Goal: Transaction & Acquisition: Purchase product/service

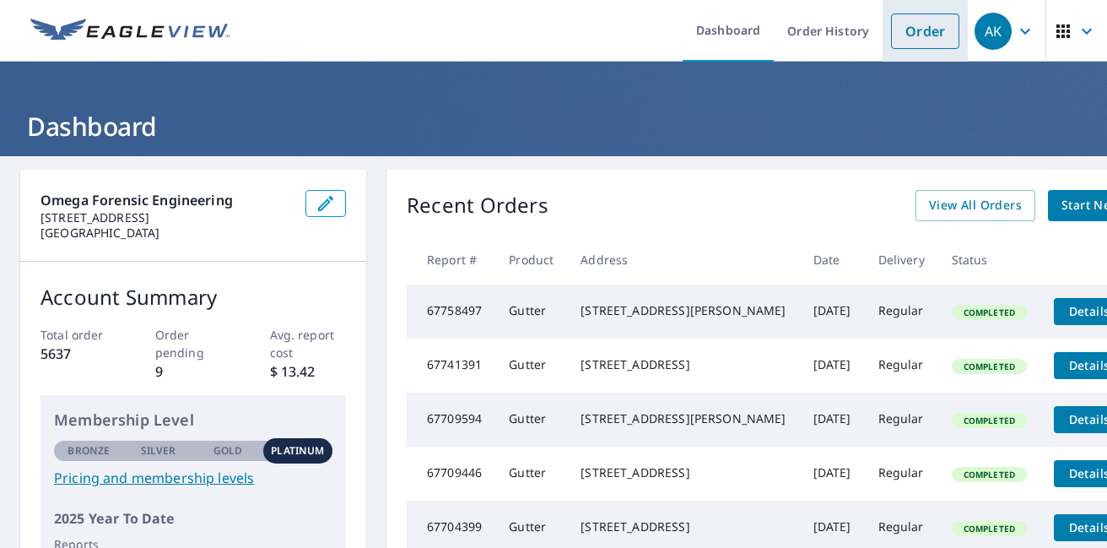
click at [918, 24] on link "Order" at bounding box center [925, 30] width 68 height 35
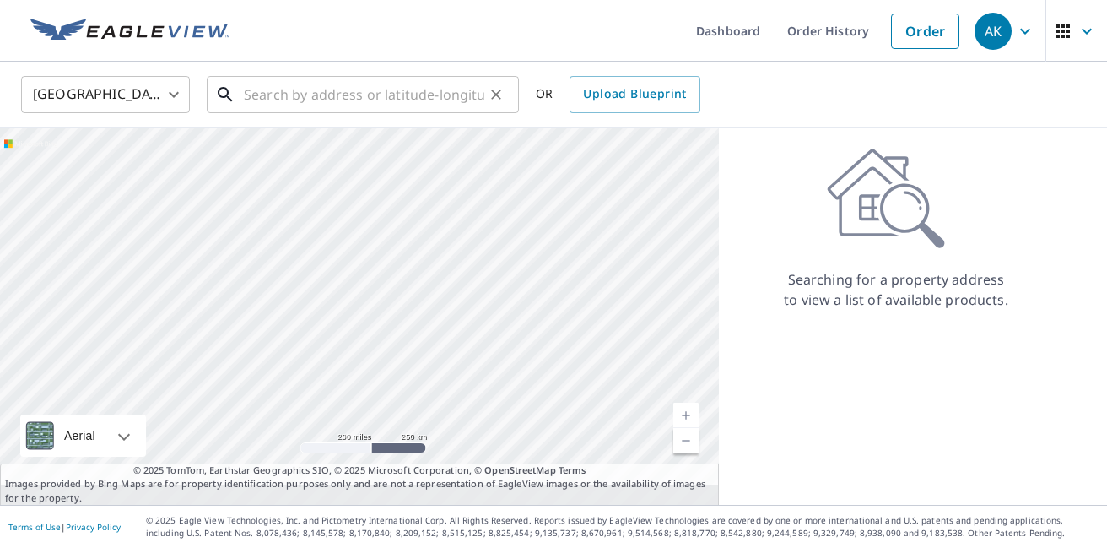
click at [429, 102] on input "text" at bounding box center [364, 94] width 240 height 47
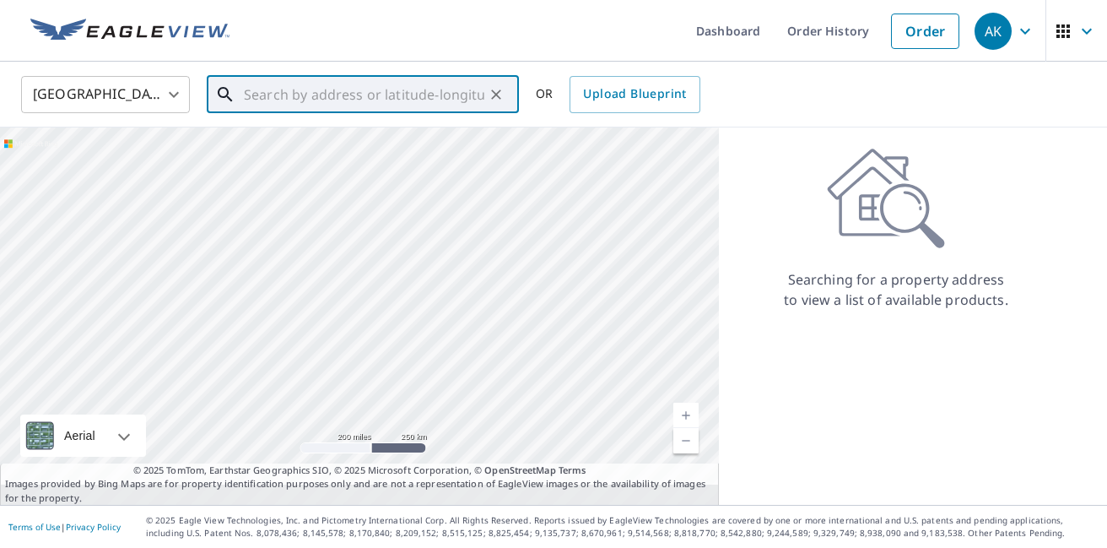
scroll to position [0, 2]
paste input "[STREET_ADDRESS]"
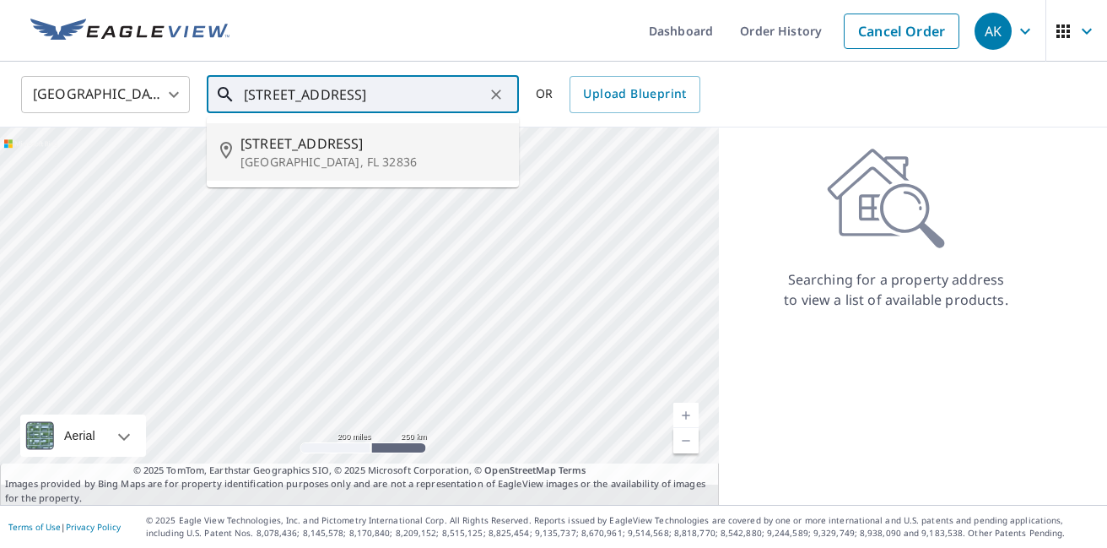
click at [384, 154] on p "[GEOGRAPHIC_DATA], FL 32836" at bounding box center [372, 162] width 265 height 17
type input "[STREET_ADDRESS]"
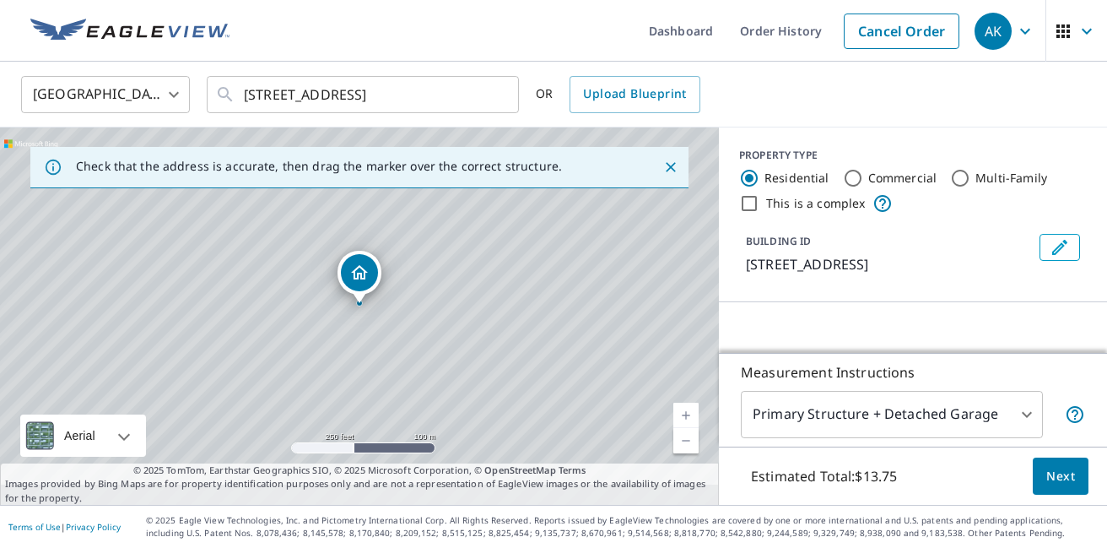
scroll to position [0, 0]
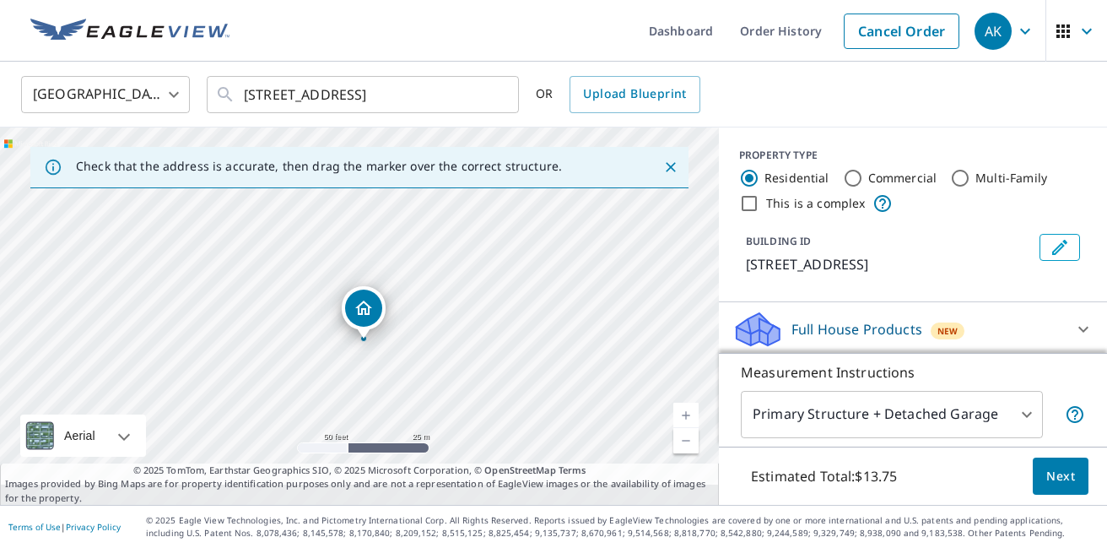
drag, startPoint x: 404, startPoint y: 300, endPoint x: 546, endPoint y: 298, distance: 141.8
click at [546, 298] on div "[STREET_ADDRESS]" at bounding box center [359, 315] width 719 height 377
click at [1063, 466] on span "Next" at bounding box center [1060, 476] width 29 height 21
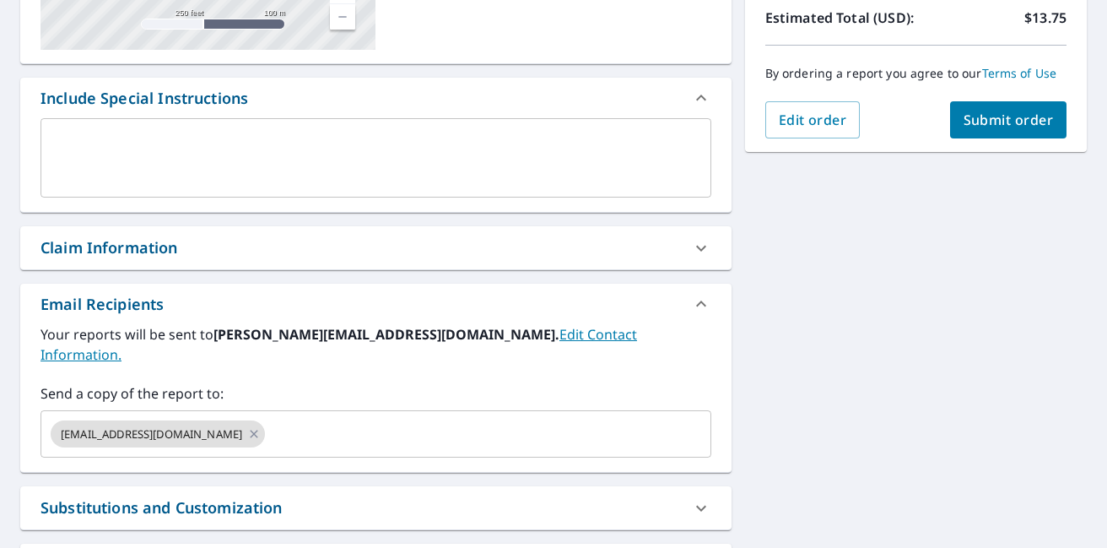
scroll to position [388, 0]
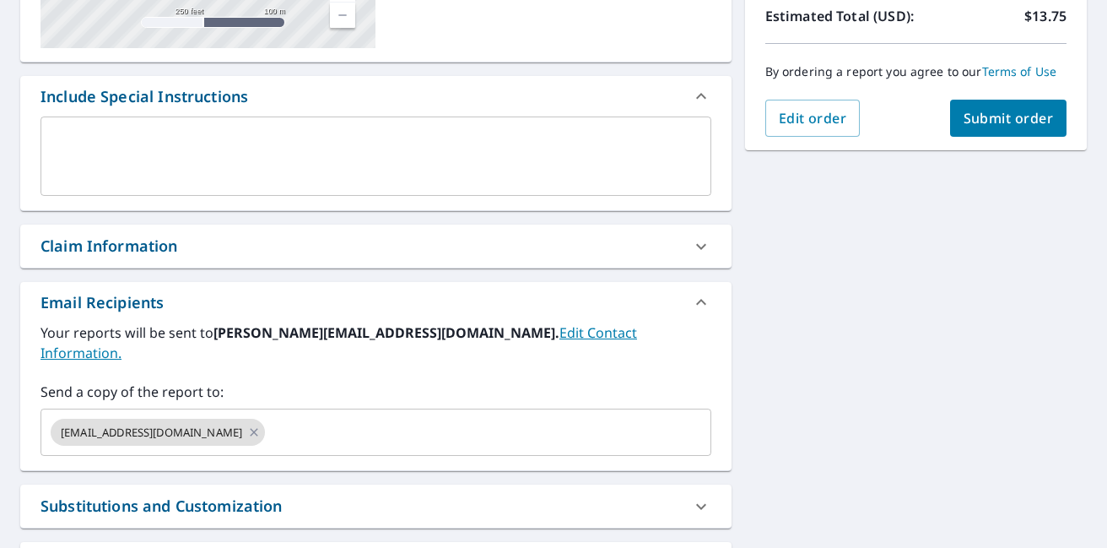
click at [200, 245] on div "Claim Information" at bounding box center [360, 246] width 640 height 23
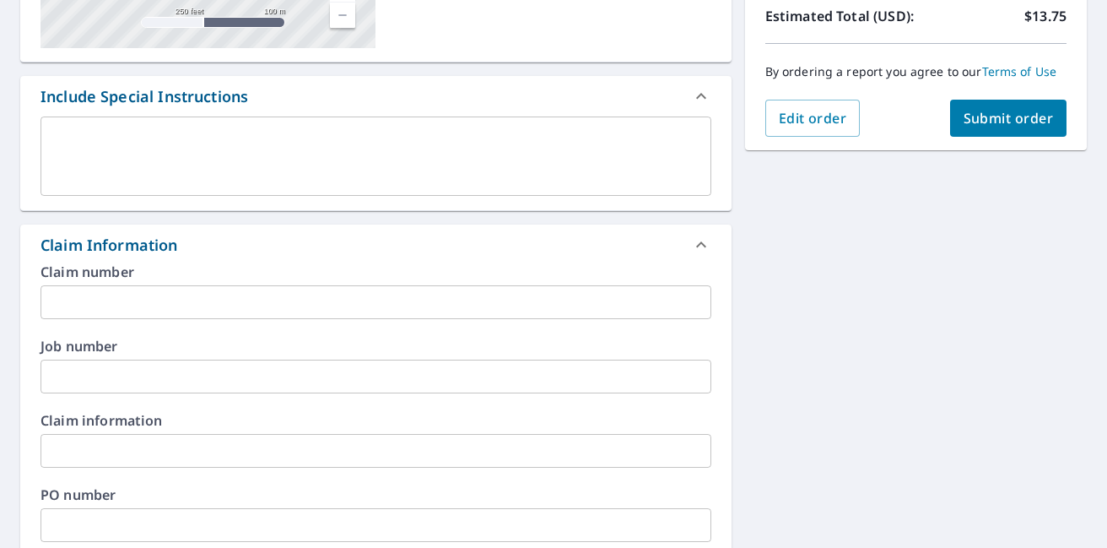
click at [157, 299] on input "text" at bounding box center [375, 302] width 671 height 34
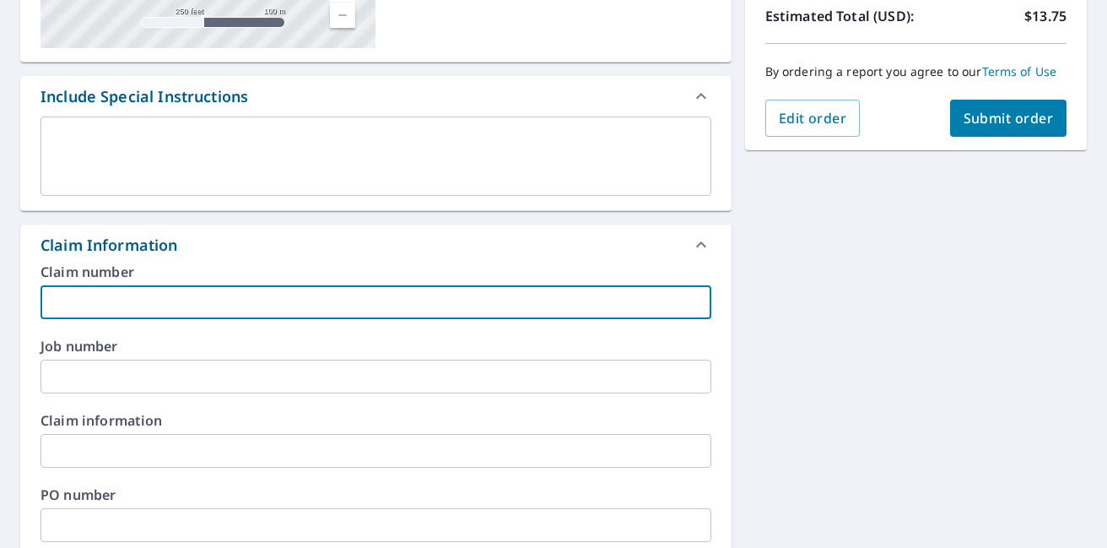
paste input "24925 [PERSON_NAME] Windstorm"
type input "24925 [PERSON_NAME] Windstorm"
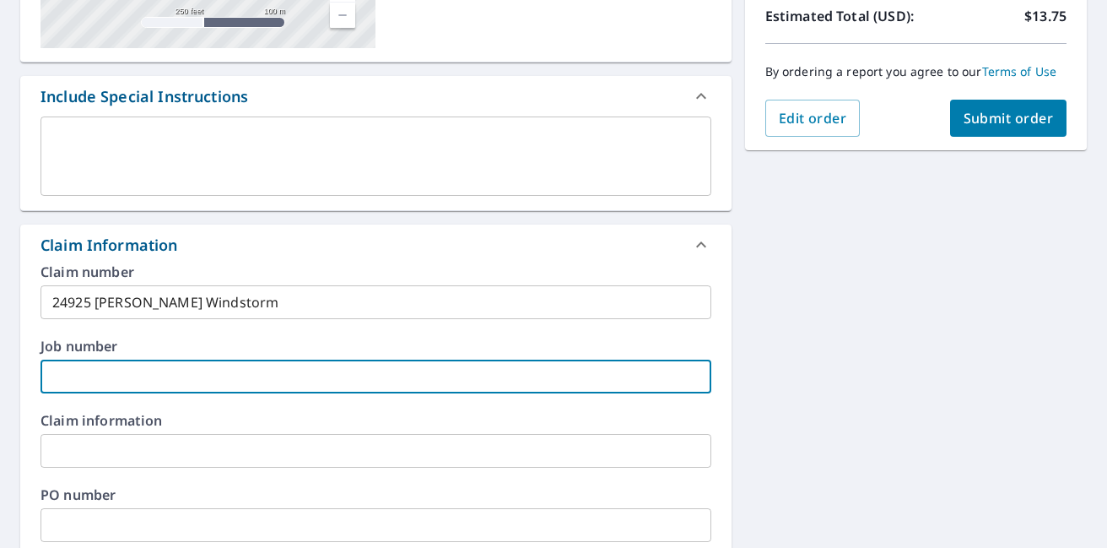
click at [170, 369] on input "text" at bounding box center [375, 376] width 671 height 34
paste input "24925 [PERSON_NAME] Windstorm"
type input "24925 [PERSON_NAME] Windstorm"
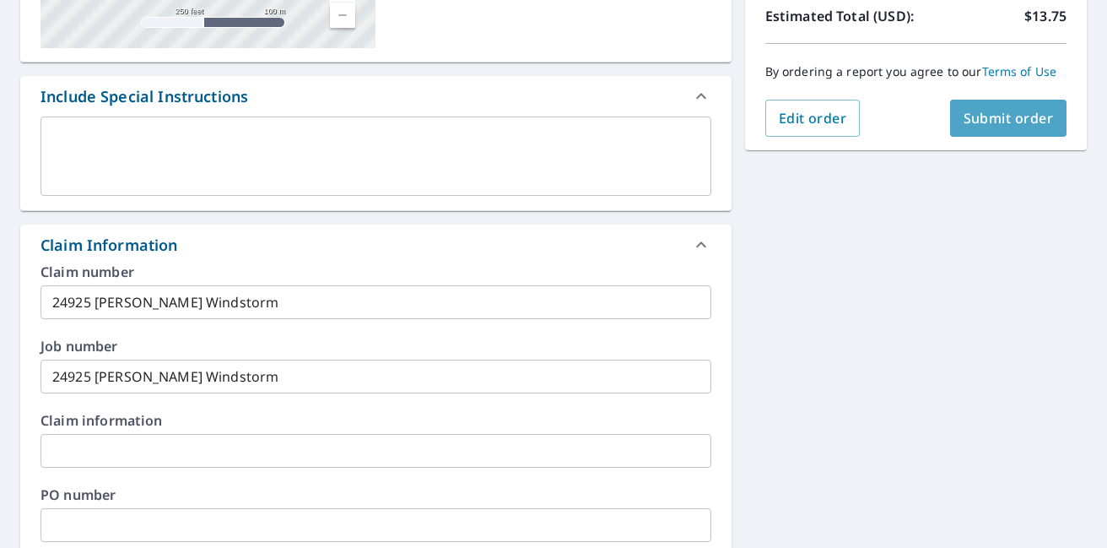
click at [1009, 127] on button "Submit order" at bounding box center [1008, 118] width 117 height 37
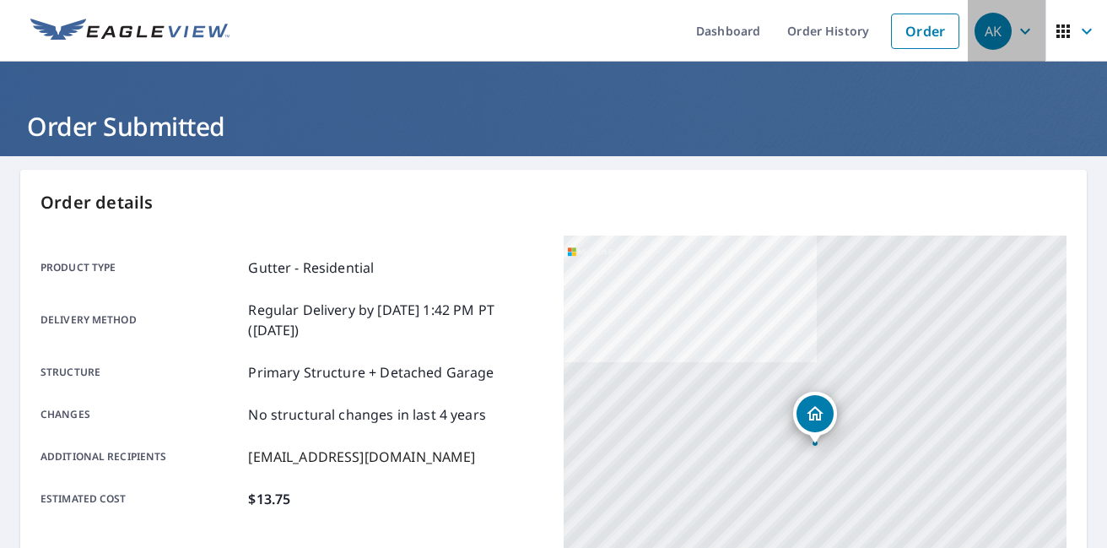
click at [1005, 31] on div "AK" at bounding box center [992, 31] width 37 height 37
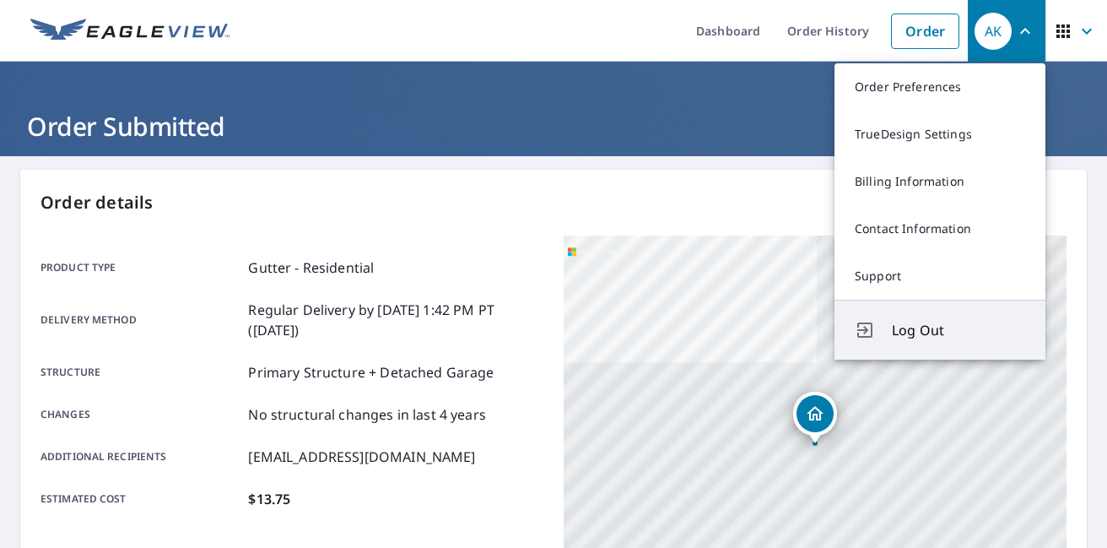
click at [951, 331] on span "Log Out" at bounding box center [958, 330] width 133 height 20
